Goal: Register for event/course

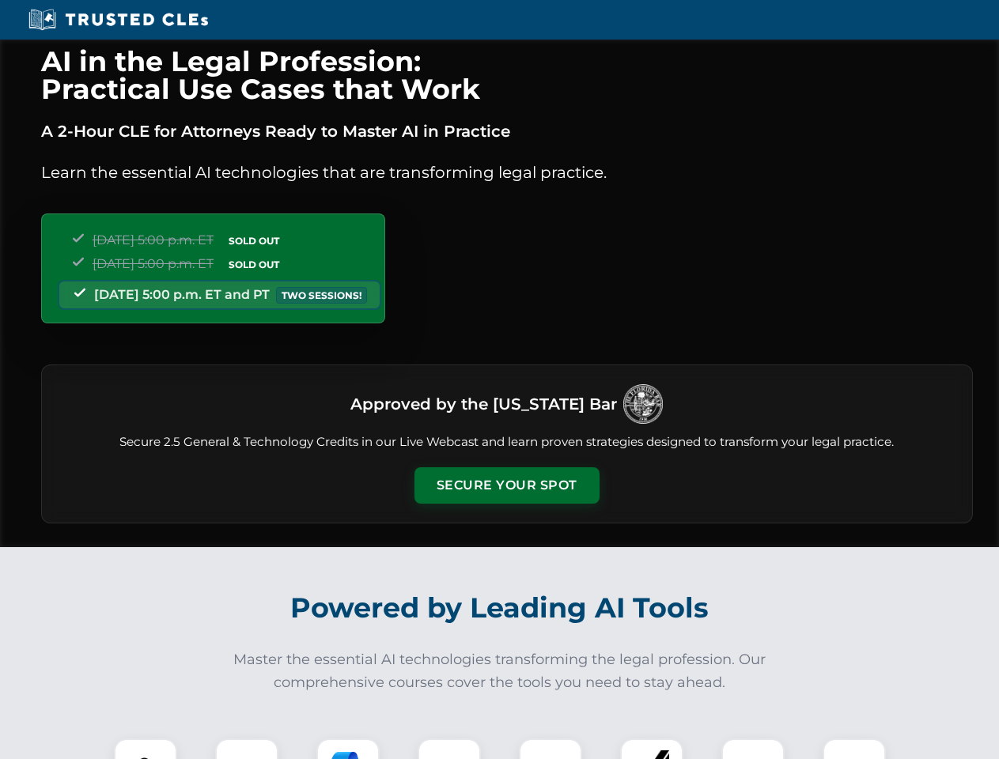
click at [506, 486] on button "Secure Your Spot" at bounding box center [507, 486] width 185 height 36
click at [146, 749] on img at bounding box center [146, 771] width 46 height 46
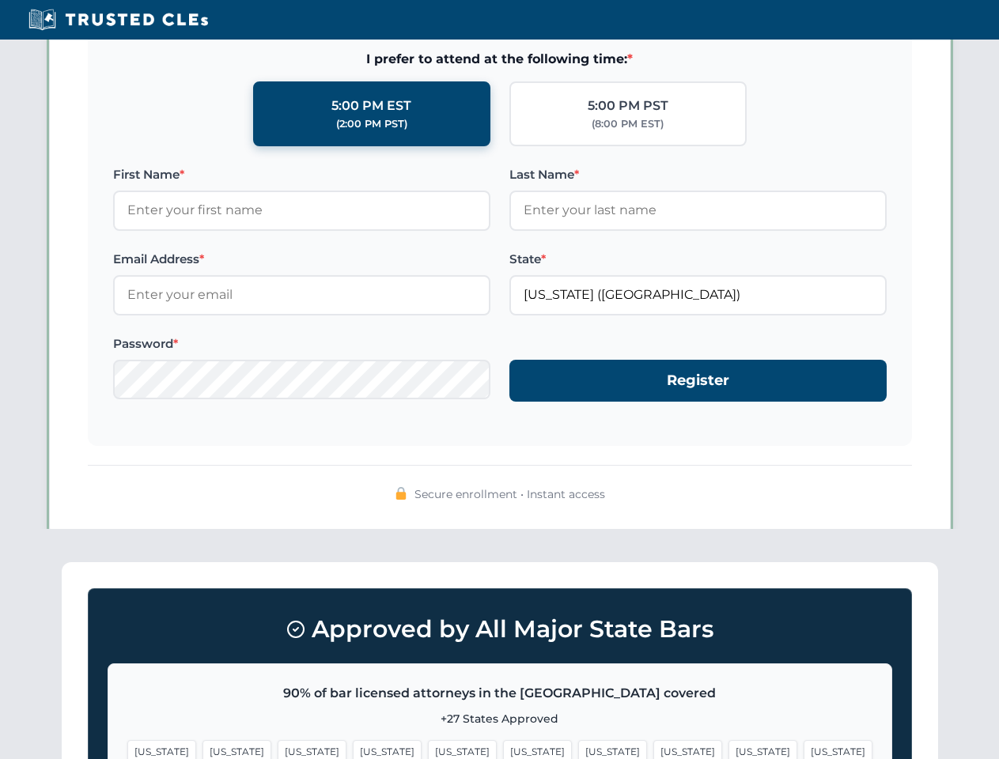
click at [578, 749] on span "[US_STATE]" at bounding box center [612, 752] width 69 height 23
click at [729, 749] on span "[US_STATE]" at bounding box center [763, 752] width 69 height 23
